Goal: Information Seeking & Learning: Find specific fact

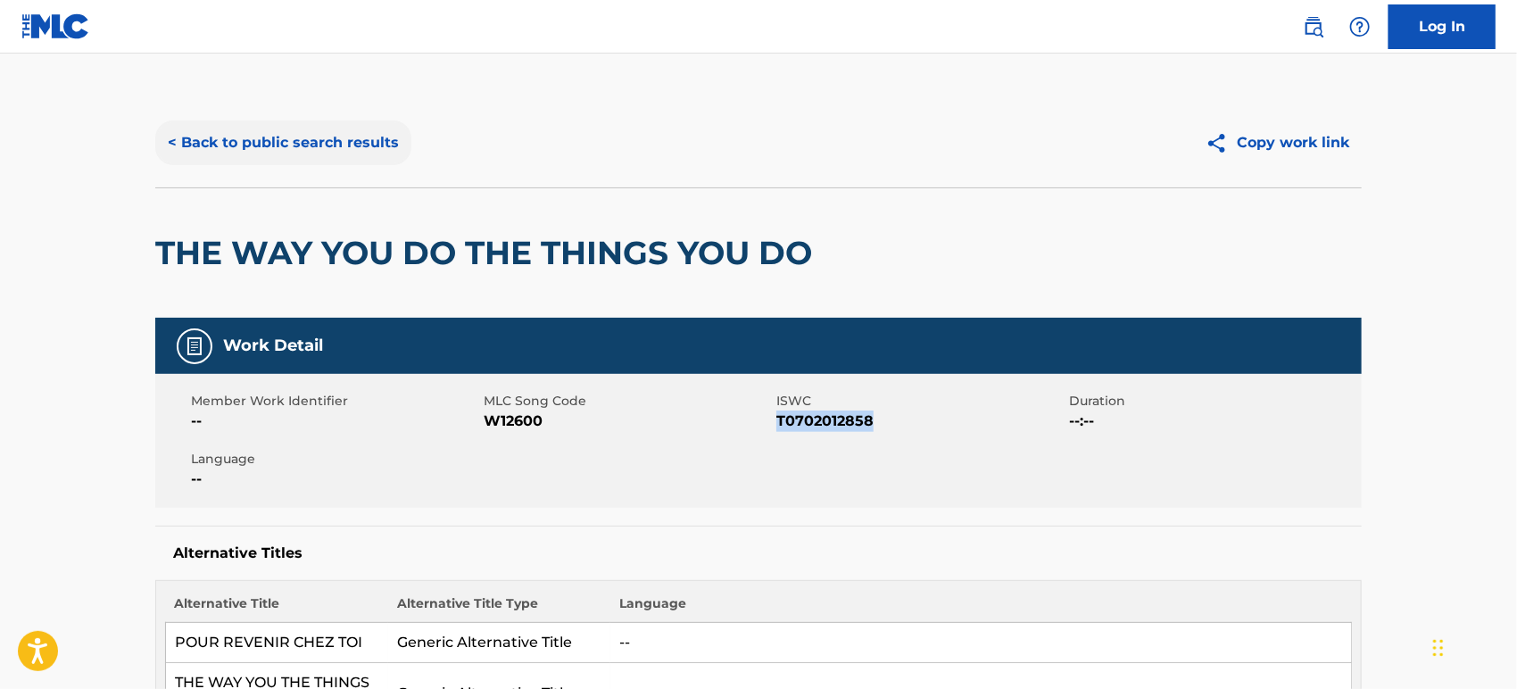
click at [233, 153] on button "< Back to public search results" at bounding box center [283, 142] width 256 height 45
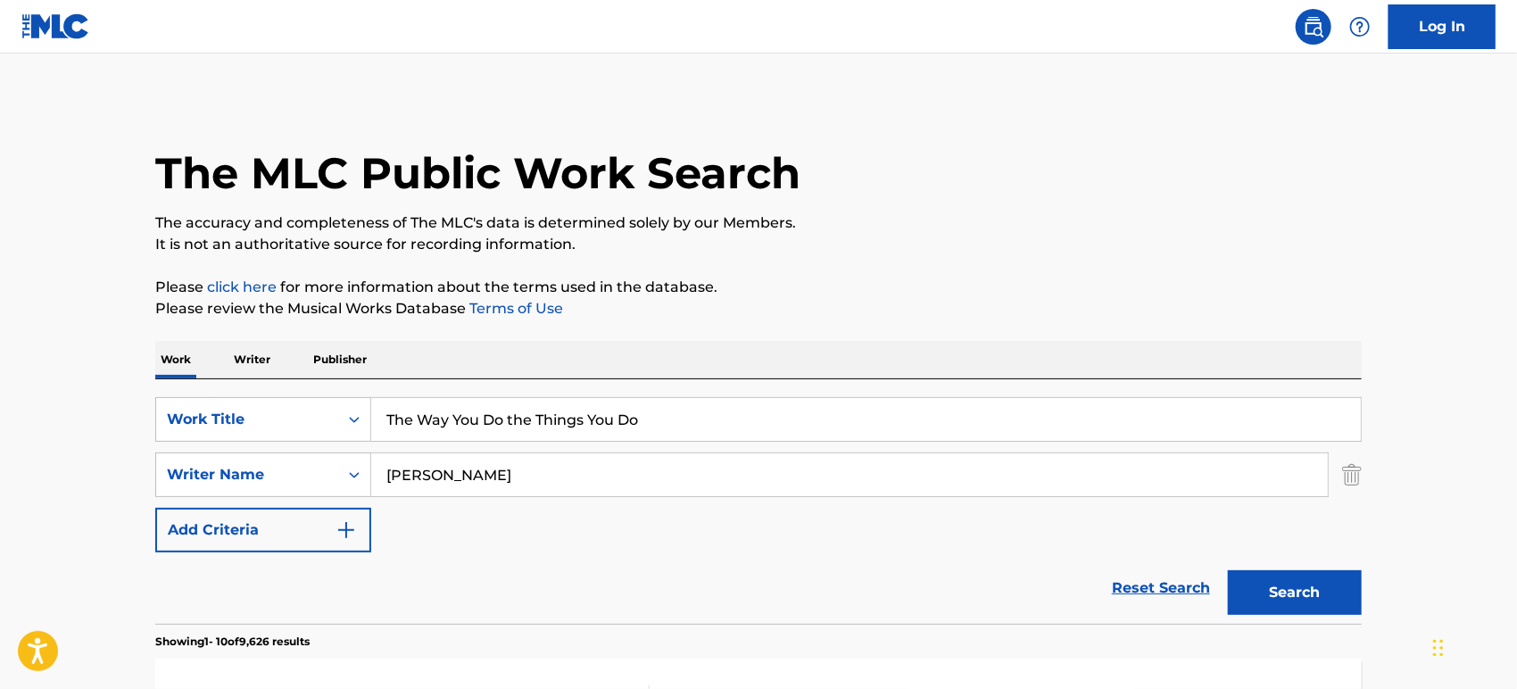
click at [575, 464] on input "[PERSON_NAME]" at bounding box center [849, 474] width 957 height 43
paste input "[PERSON_NAME]; [PERSON_NAME]; [PERSON_NAME]; [PERSON_NAME]; [PERSON_NAME]; [PER…"
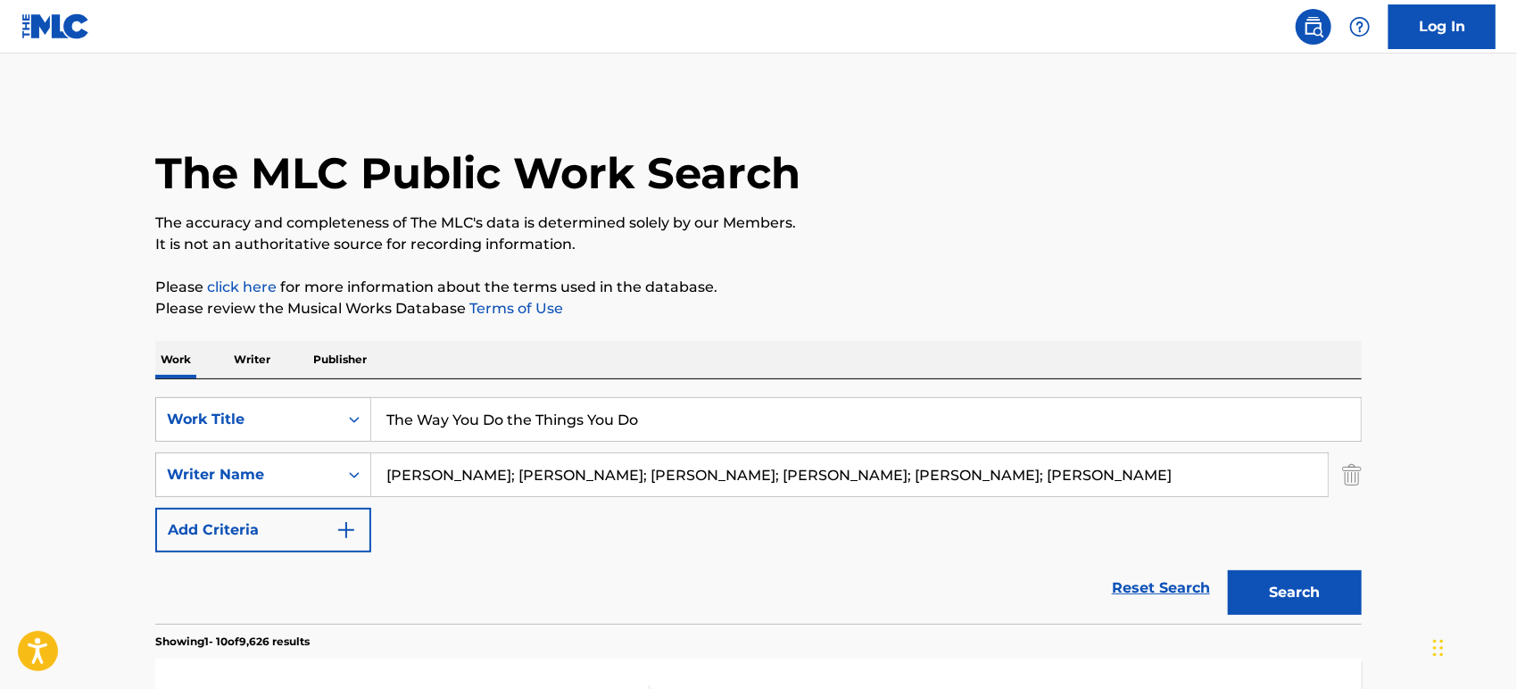
drag, startPoint x: 1073, startPoint y: 474, endPoint x: 460, endPoint y: 434, distance: 615.2
click at [460, 434] on div "SearchWithCriteria94308f87-1bac-4c24-934c-0d94cfa487d8 Work Title The Way You D…" at bounding box center [758, 474] width 1206 height 155
click at [460, 432] on input "The Way You Do the Things You Do" at bounding box center [866, 419] width 990 height 43
click at [1068, 476] on input "[PERSON_NAME]; [PERSON_NAME]; [PERSON_NAME]; [PERSON_NAME]; [PERSON_NAME]; [PER…" at bounding box center [849, 474] width 957 height 43
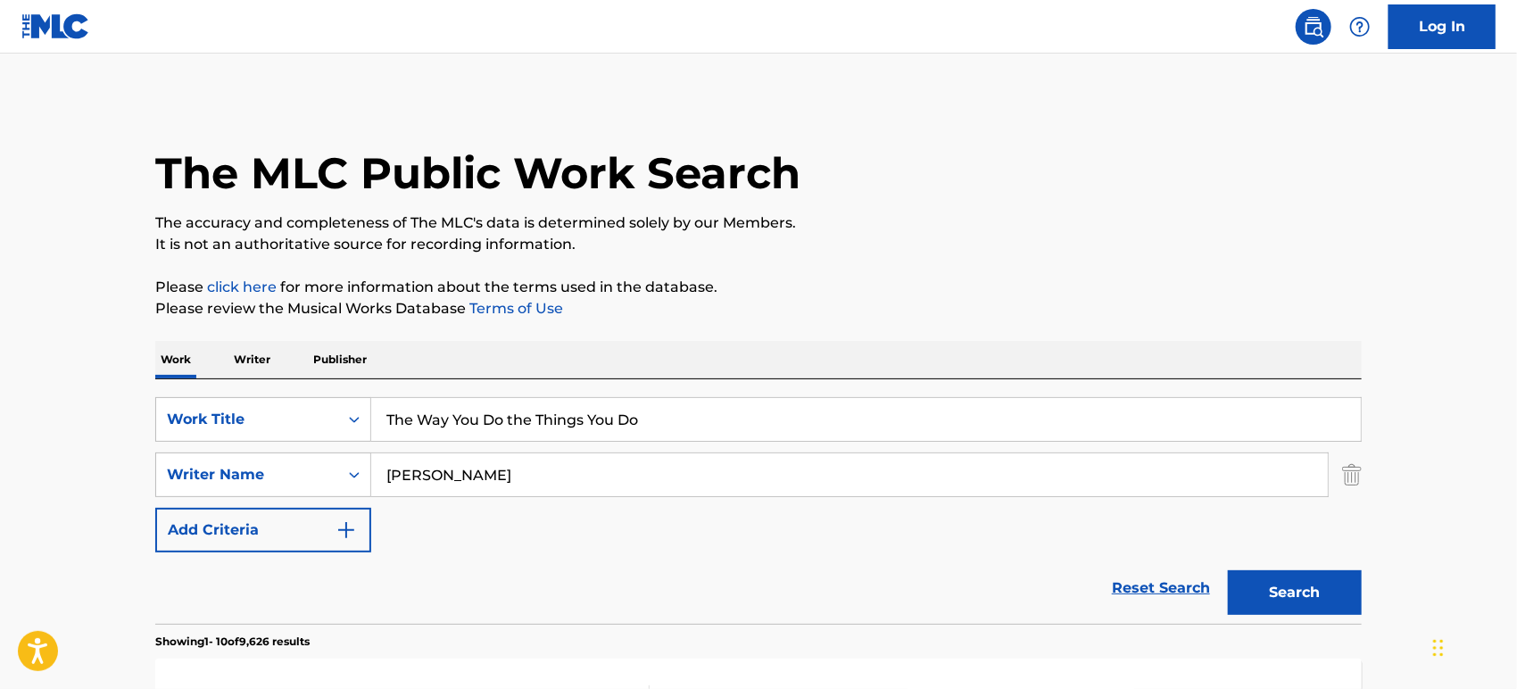
type input "[PERSON_NAME]"
drag, startPoint x: 683, startPoint y: 411, endPoint x: 157, endPoint y: 400, distance: 526.6
click at [157, 400] on div "SearchWithCriteria94308f87-1bac-4c24-934c-0d94cfa487d8 Work Title The Way You D…" at bounding box center [758, 419] width 1206 height 45
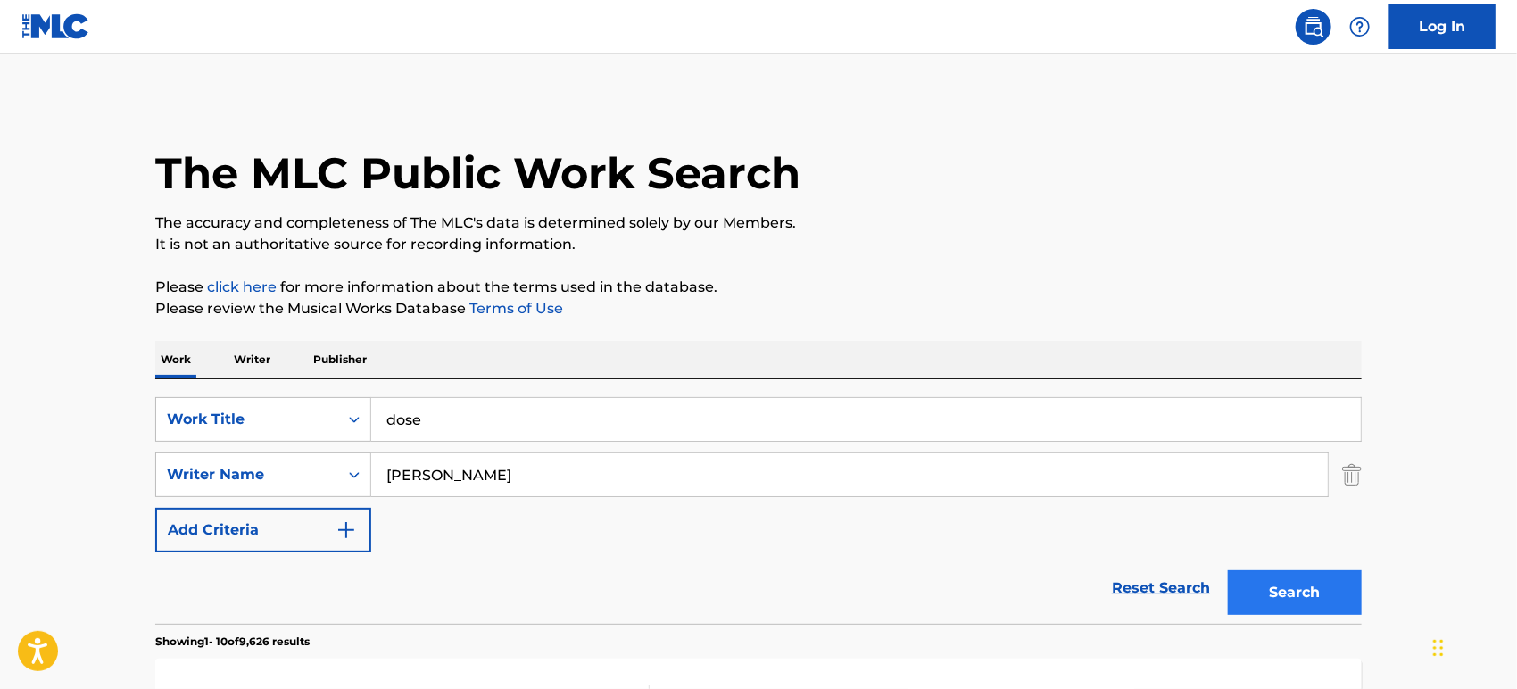
type input "dose"
click at [1326, 588] on button "Search" at bounding box center [1295, 592] width 134 height 45
click at [1286, 597] on button "Search" at bounding box center [1295, 592] width 134 height 45
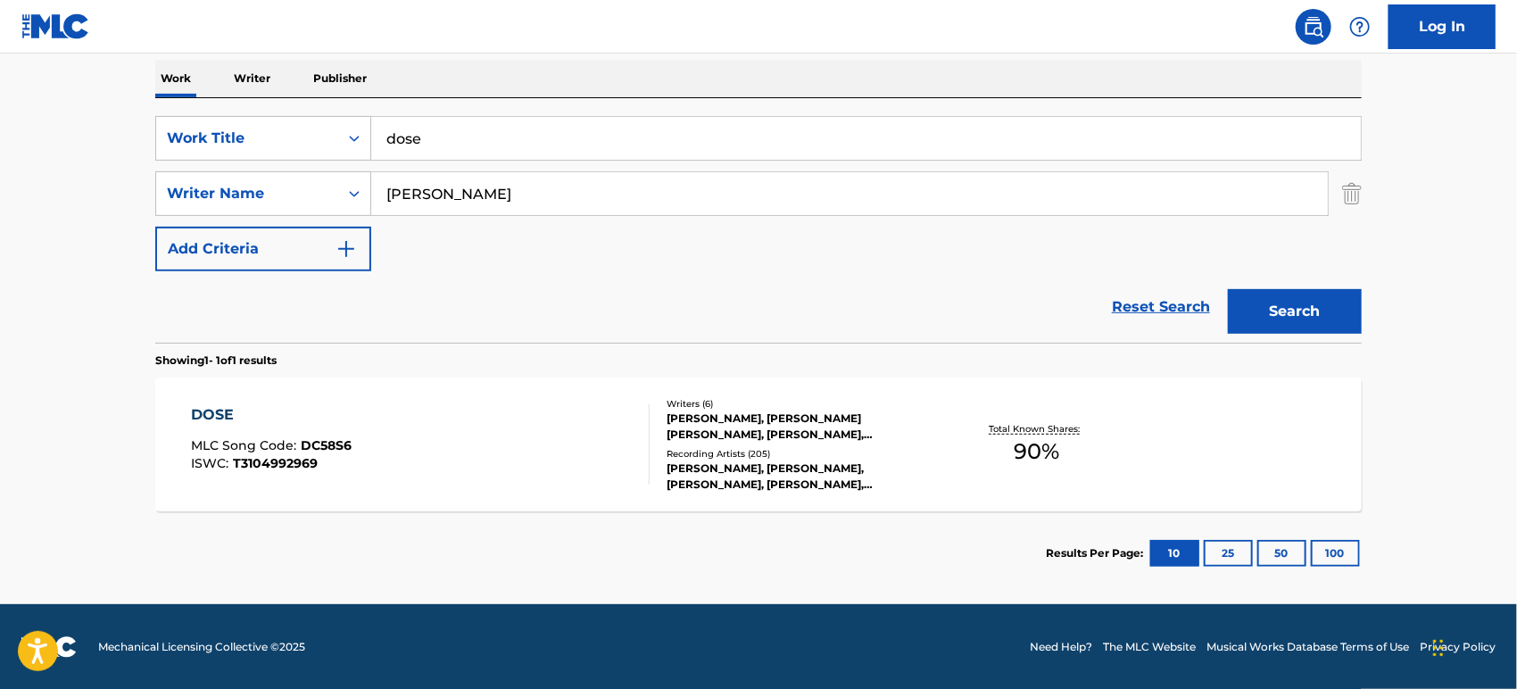
scroll to position [280, 0]
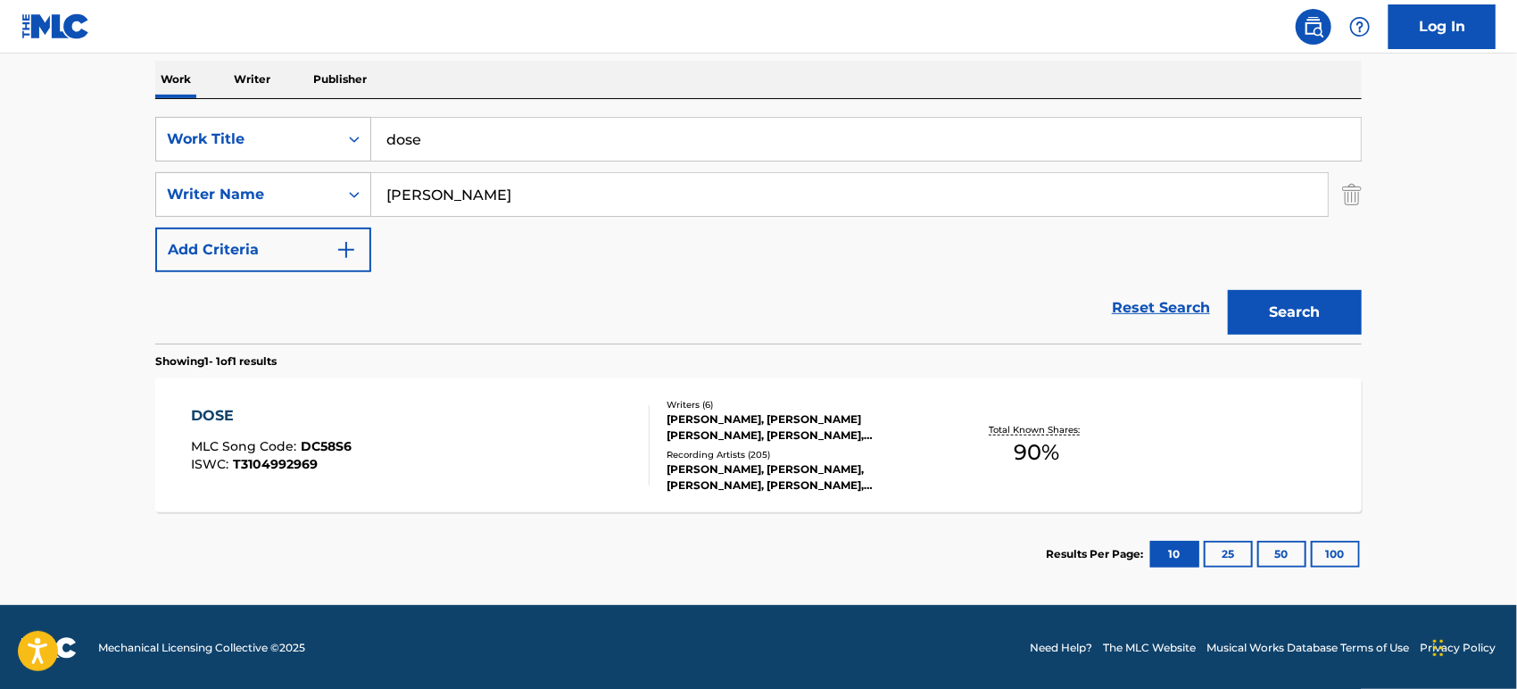
click at [531, 425] on div "DOSE MLC Song Code : DC58S6 ISWC : T3104992969" at bounding box center [421, 445] width 459 height 80
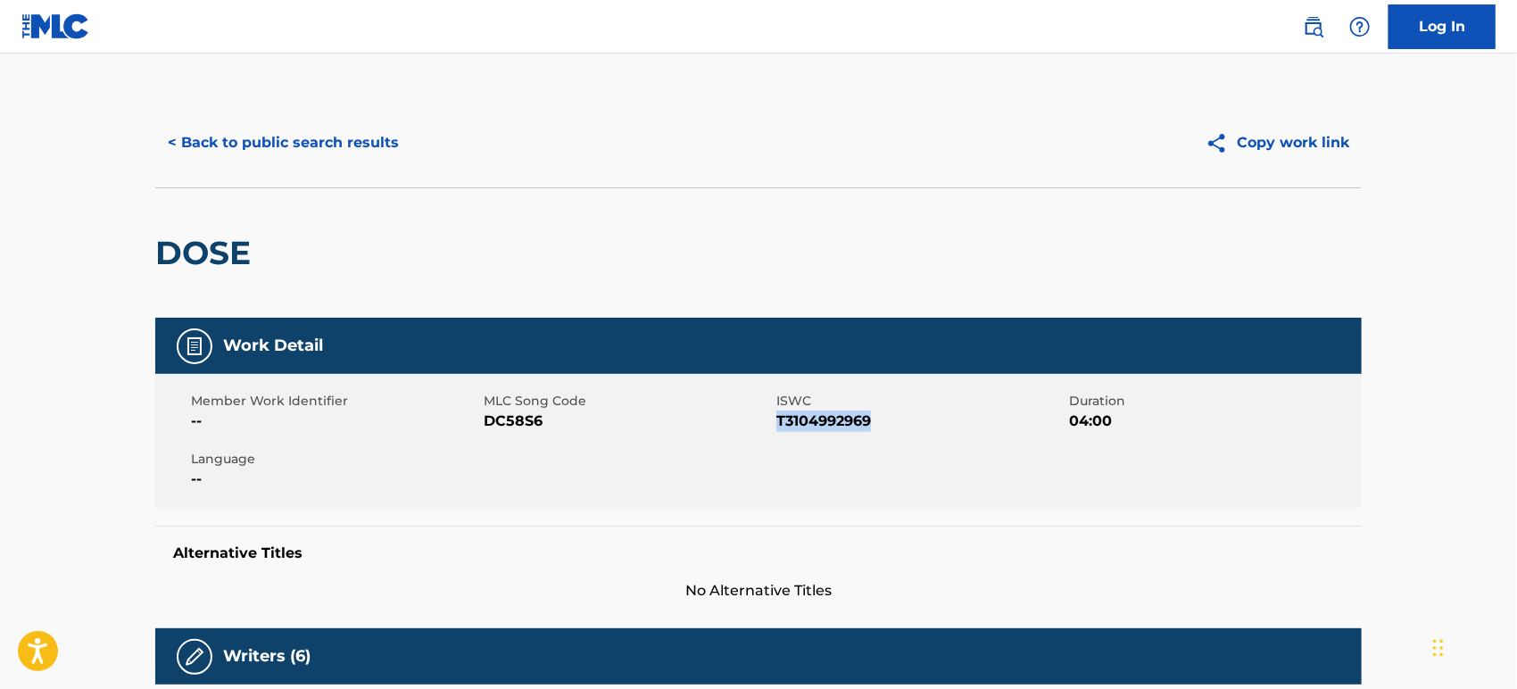
drag, startPoint x: 879, startPoint y: 418, endPoint x: 776, endPoint y: 418, distance: 102.6
click at [776, 418] on span "T3104992969" at bounding box center [920, 420] width 288 height 21
copy span "T3104992969"
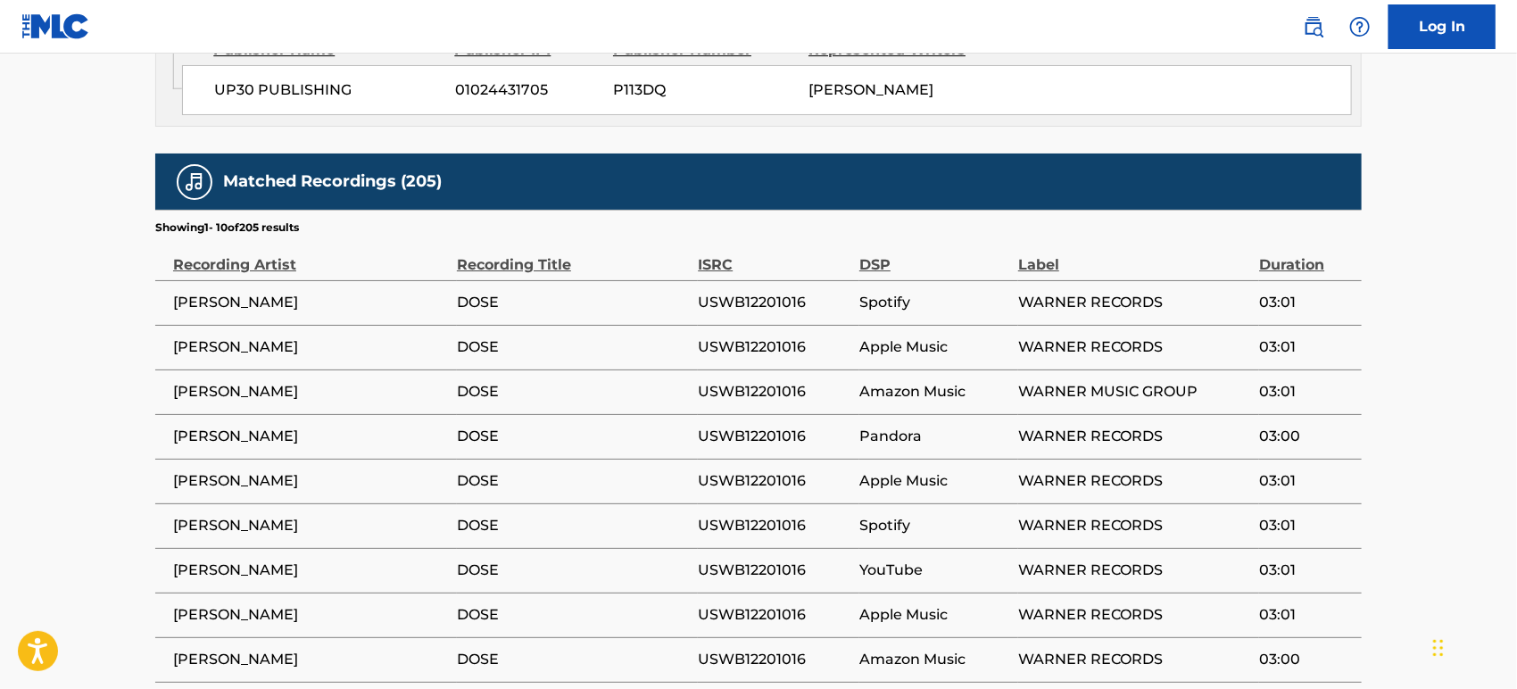
scroll to position [3043, 0]
